Goal: Information Seeking & Learning: Learn about a topic

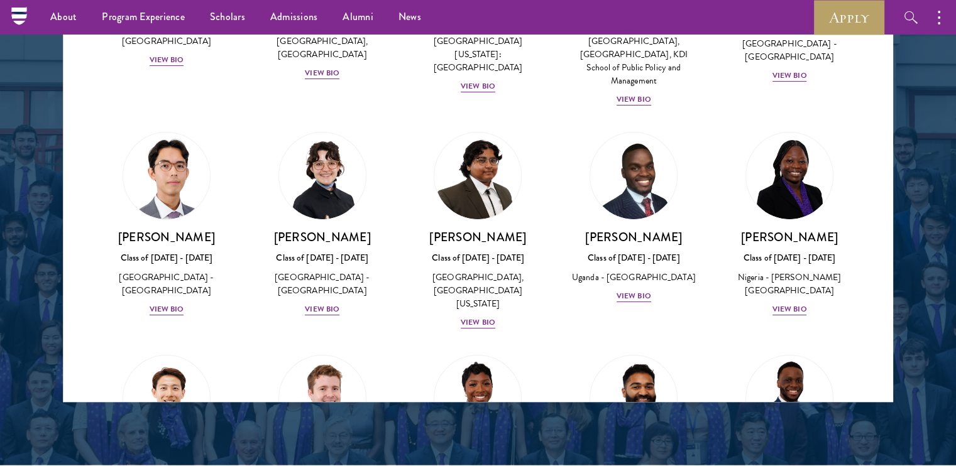
scroll to position [222, 0]
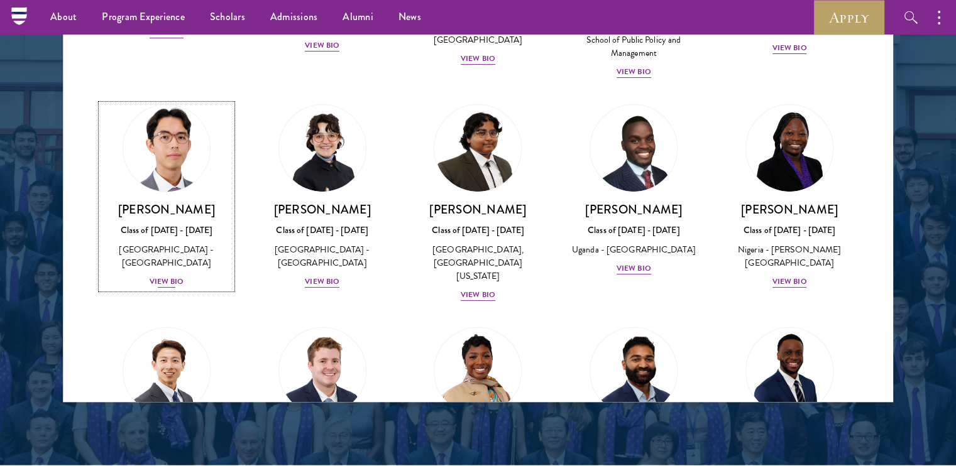
click at [154, 276] on div "View Bio" at bounding box center [167, 282] width 35 height 12
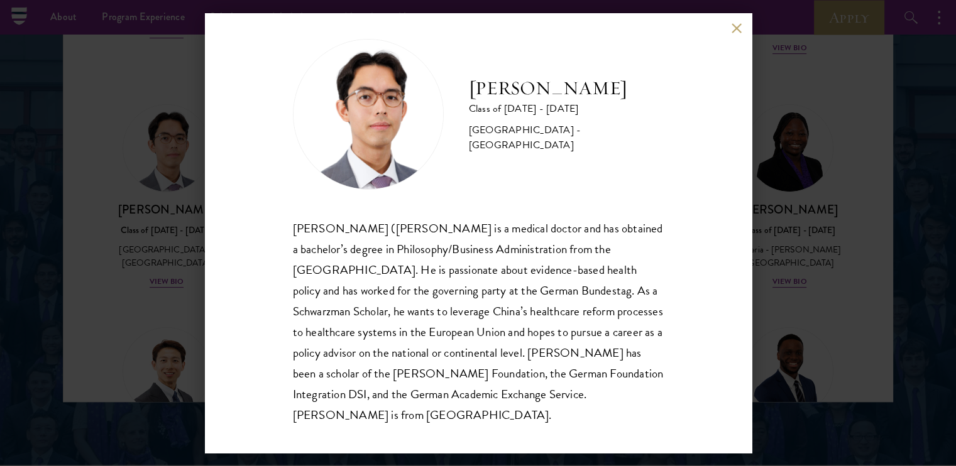
scroll to position [22, 0]
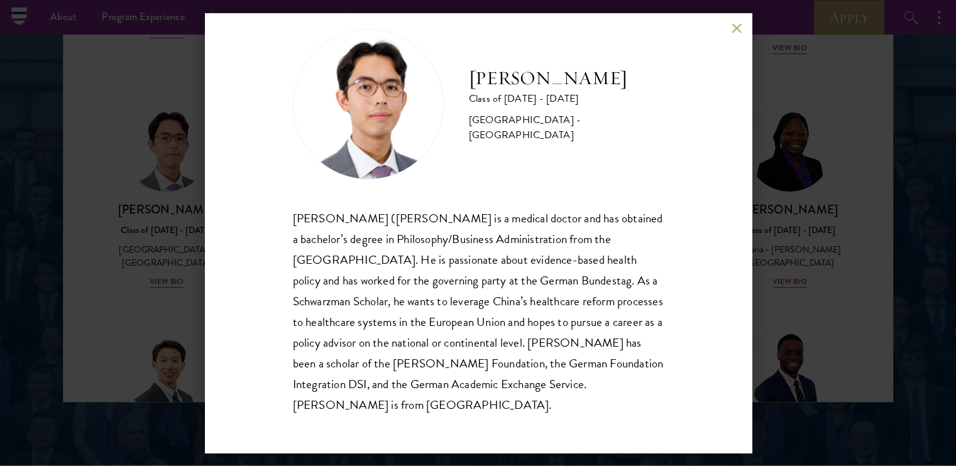
click at [872, 208] on div "Jason Adelhoefer Class of 2025 - 2026 Germany - Berlin Humboldt University Sieg…" at bounding box center [478, 233] width 956 height 466
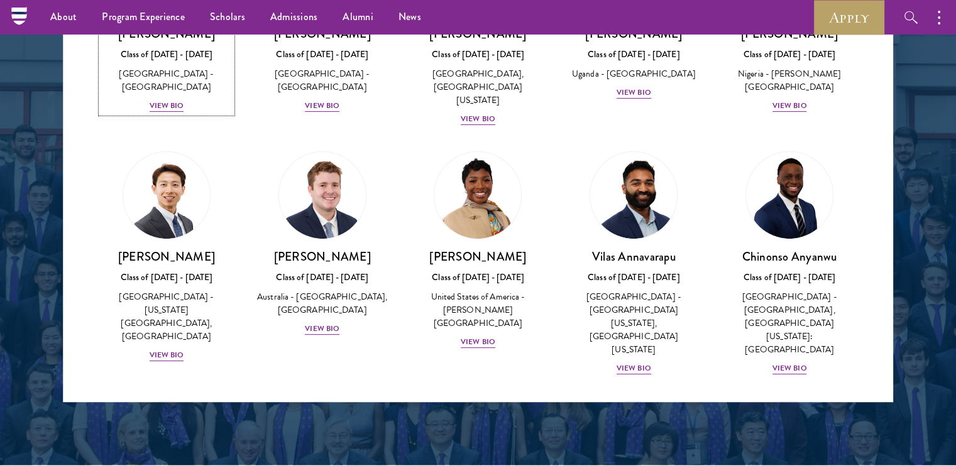
scroll to position [423, 0]
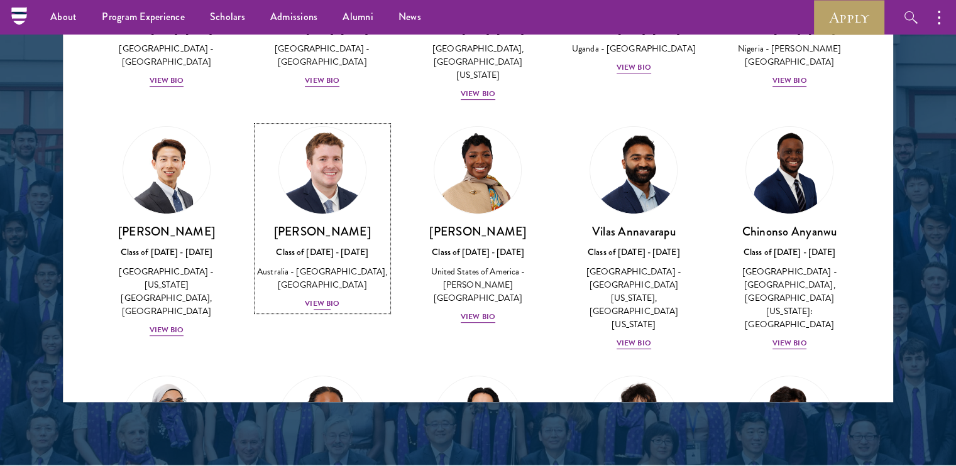
click at [317, 298] on div "View Bio" at bounding box center [322, 304] width 35 height 12
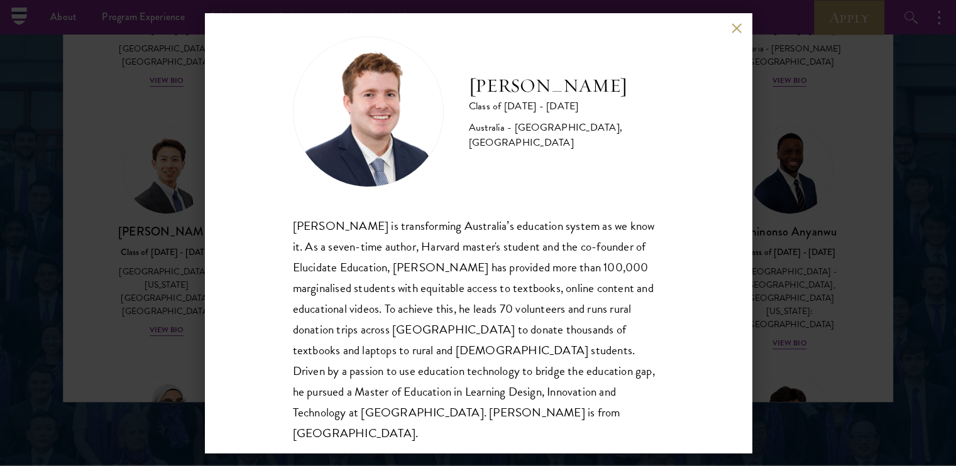
scroll to position [22, 0]
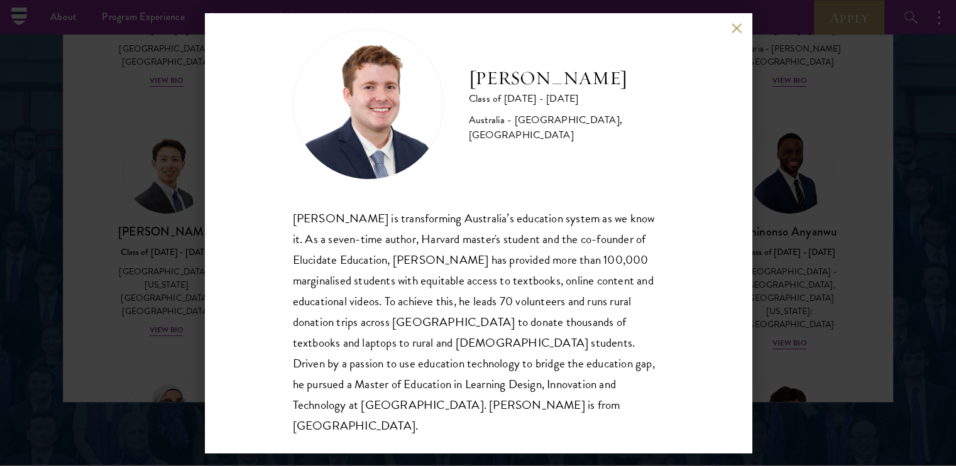
click at [874, 251] on div "Jack Anderson Class of 2025 - 2026 Australia - University of Western Australia,…" at bounding box center [478, 233] width 956 height 466
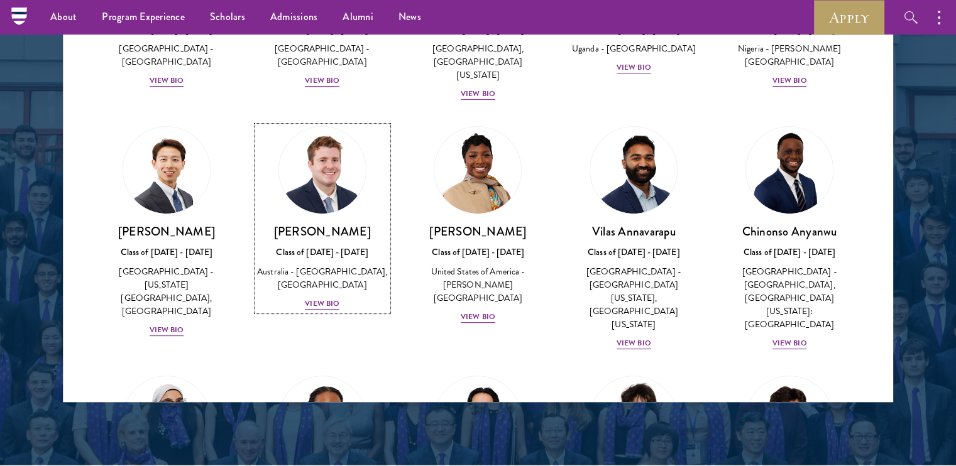
scroll to position [319, 0]
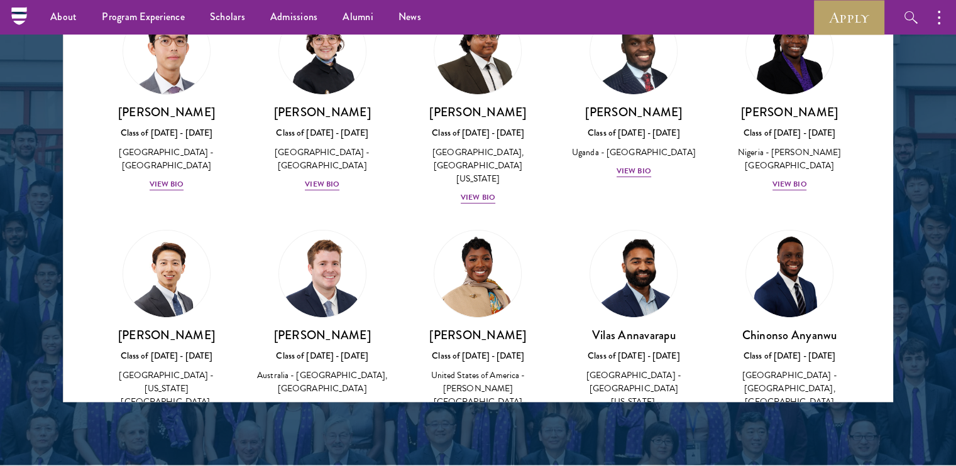
click at [736, 30] on div "About Overview Leadership Donors Program Experience Overview Curriculum Student…" at bounding box center [478, 17] width 956 height 35
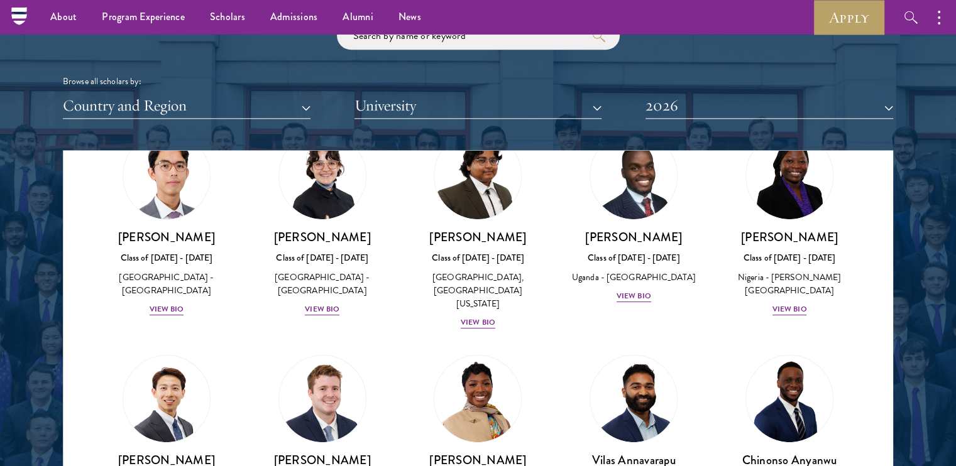
scroll to position [1517, 0]
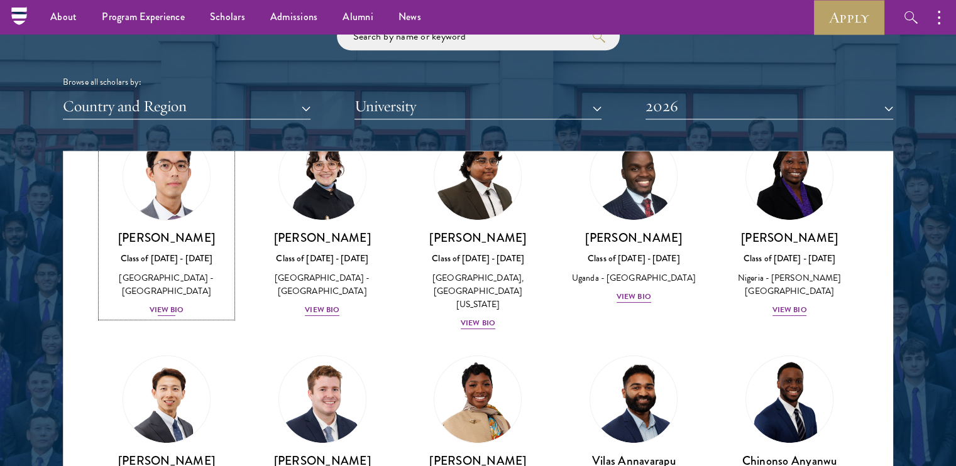
click at [170, 304] on div "View Bio" at bounding box center [167, 310] width 35 height 12
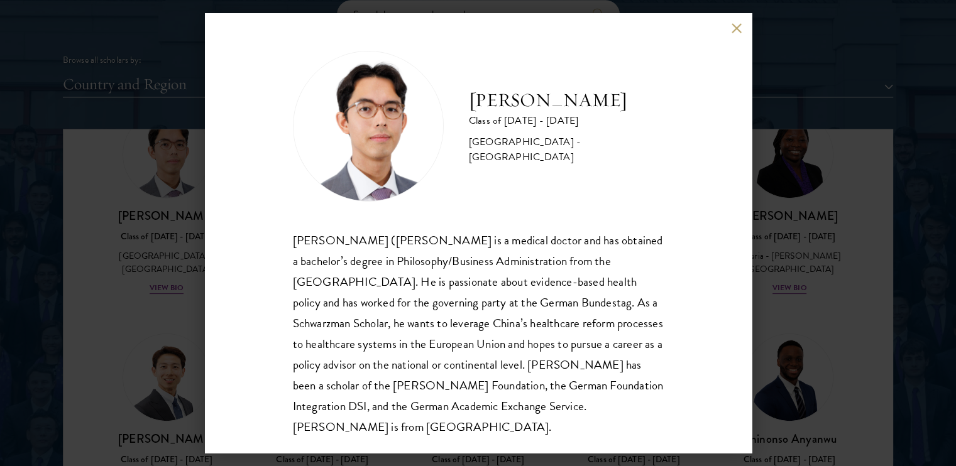
scroll to position [1543, 0]
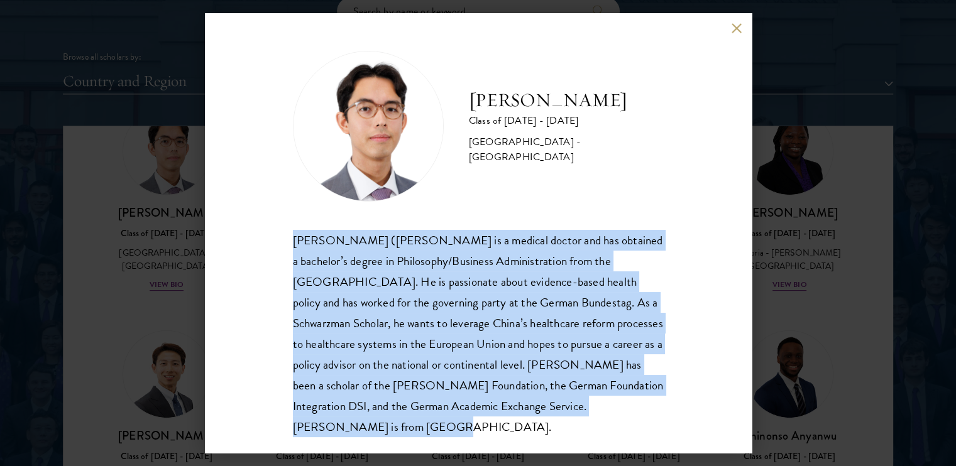
drag, startPoint x: 575, startPoint y: 429, endPoint x: 271, endPoint y: 238, distance: 359.1
click at [271, 238] on div "Jason Adelhoefer Class of 2025 - 2026 Germany - Berlin Humboldt University Sieg…" at bounding box center [478, 233] width 547 height 440
copy div "Siegfried (Jason) Adelhoefer is a medical doctor and has obtained a bachelor’s …"
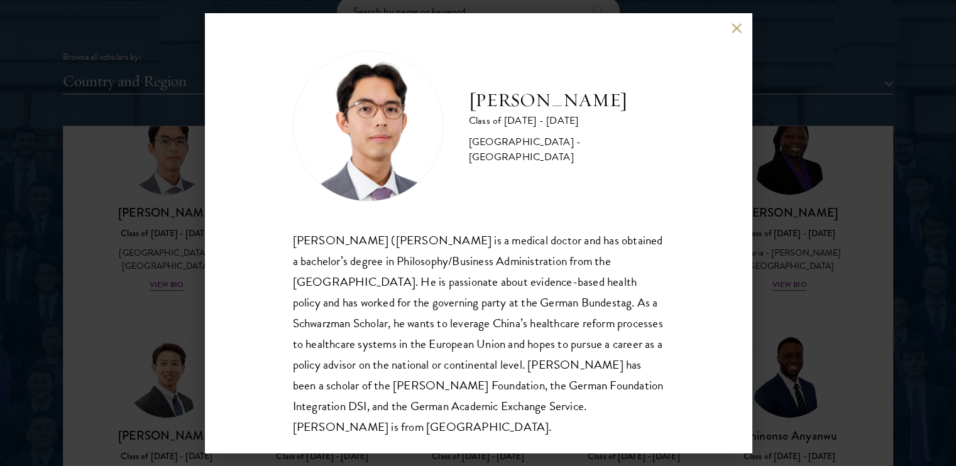
click at [166, 195] on div "Jason Adelhoefer Class of 2025 - 2026 Germany - Berlin Humboldt University Sieg…" at bounding box center [478, 233] width 956 height 466
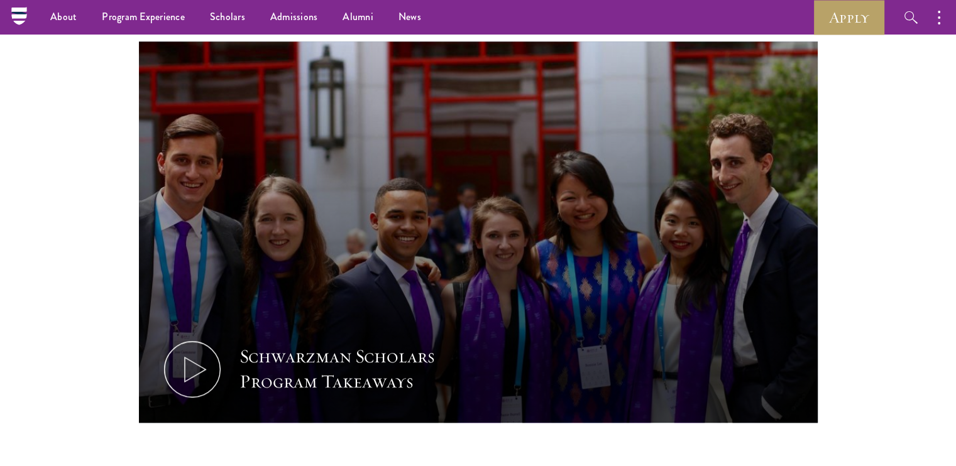
scroll to position [557, 0]
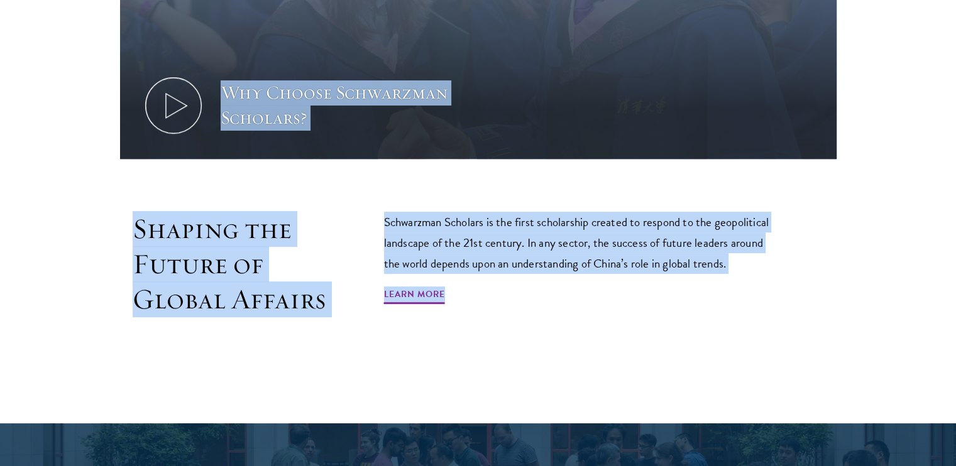
scroll to position [665, 0]
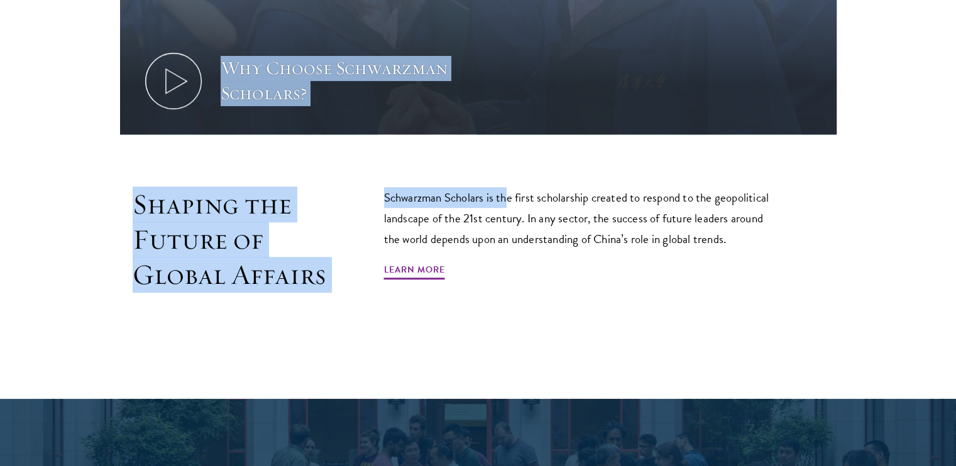
drag, startPoint x: 724, startPoint y: 169, endPoint x: 505, endPoint y: 158, distance: 218.9
click at [505, 158] on section "Why Choose Schwarzman Scholars? Shaping the Future of Global Affairs Schwarzman…" at bounding box center [478, 40] width 956 height 618
